Goal: Task Accomplishment & Management: Manage account settings

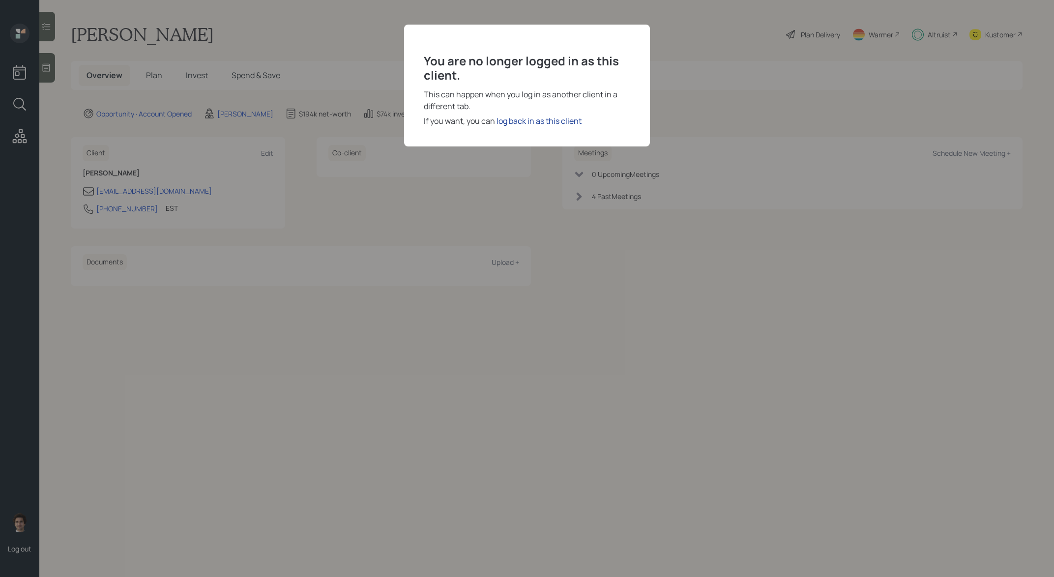
click at [540, 116] on div "log back in as this client" at bounding box center [538, 121] width 85 height 12
